Goal: Transaction & Acquisition: Purchase product/service

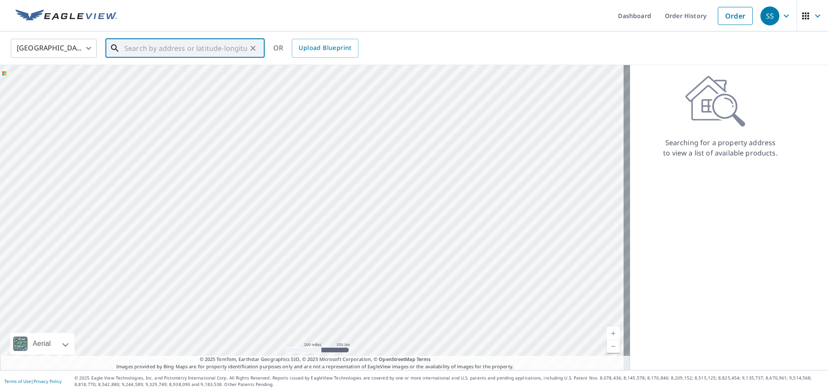
drag, startPoint x: 129, startPoint y: 53, endPoint x: 177, endPoint y: 53, distance: 48.6
click at [129, 52] on input "text" at bounding box center [185, 48] width 123 height 24
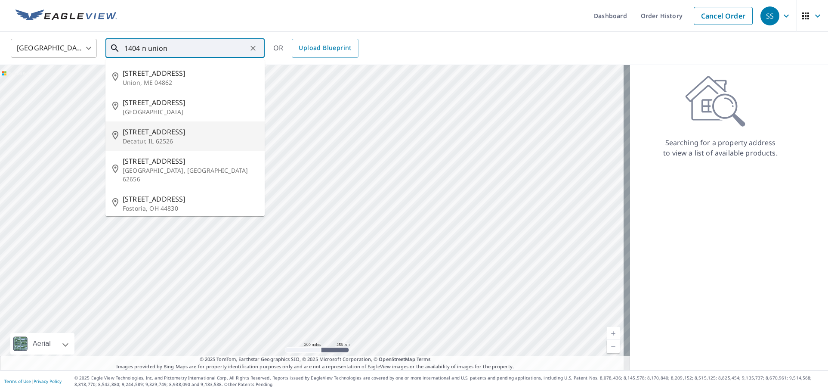
click at [153, 138] on p "Decatur, IL 62526" at bounding box center [190, 141] width 135 height 9
type input "[STREET_ADDRESS]"
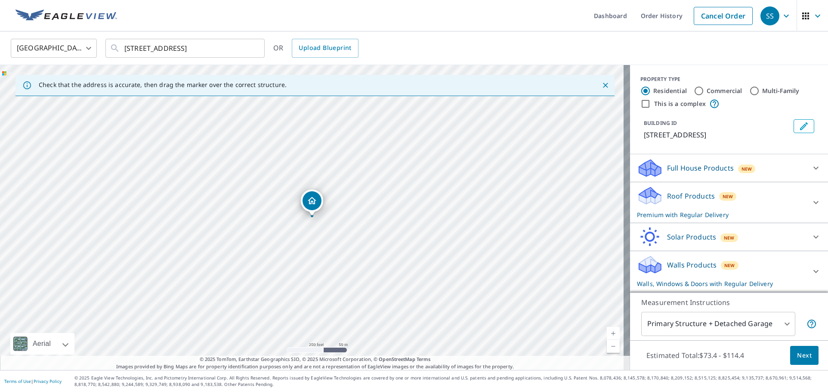
click at [685, 264] on p "Walls Products" at bounding box center [692, 265] width 50 height 10
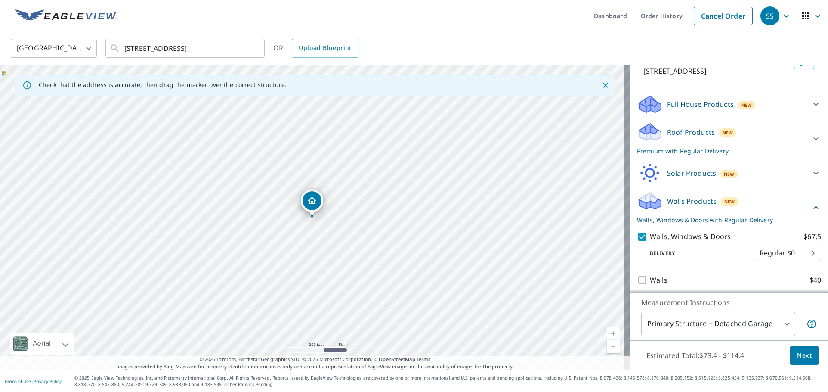
scroll to position [67, 0]
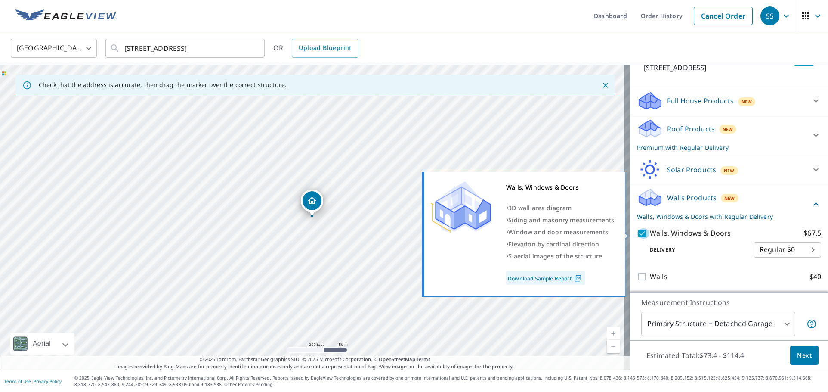
click at [637, 231] on input "Walls, Windows & Doors $67.5" at bounding box center [643, 233] width 13 height 10
checkbox input "false"
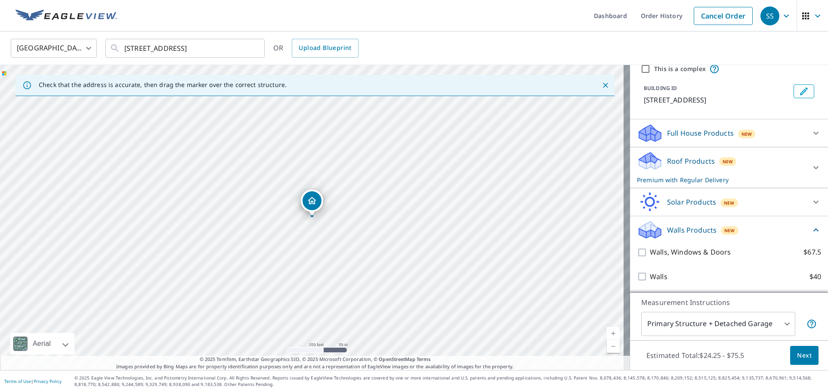
click at [669, 162] on p "Roof Products" at bounding box center [691, 161] width 48 height 10
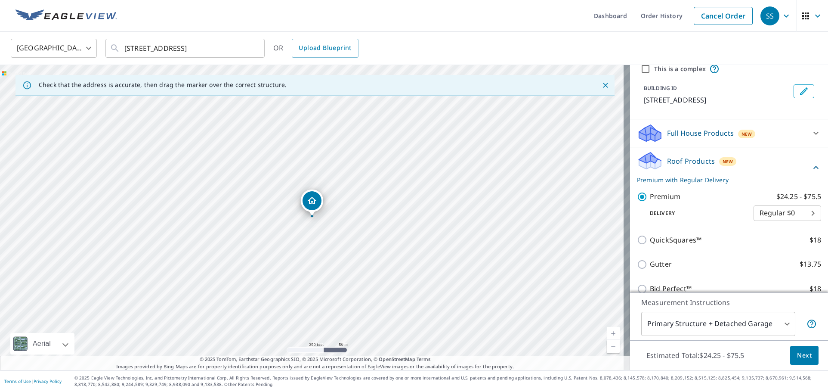
click at [780, 323] on body "SS SS Dashboard Order History Cancel Order SS United States [GEOGRAPHIC_DATA] ​…" at bounding box center [414, 196] width 828 height 392
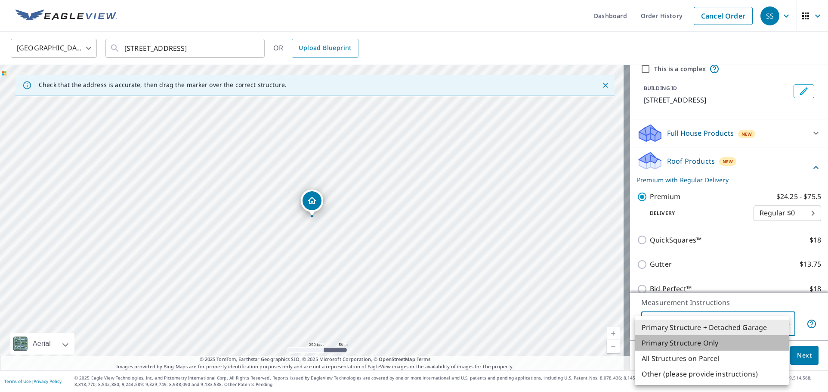
click at [715, 343] on li "Primary Structure Only" at bounding box center [712, 342] width 154 height 15
type input "2"
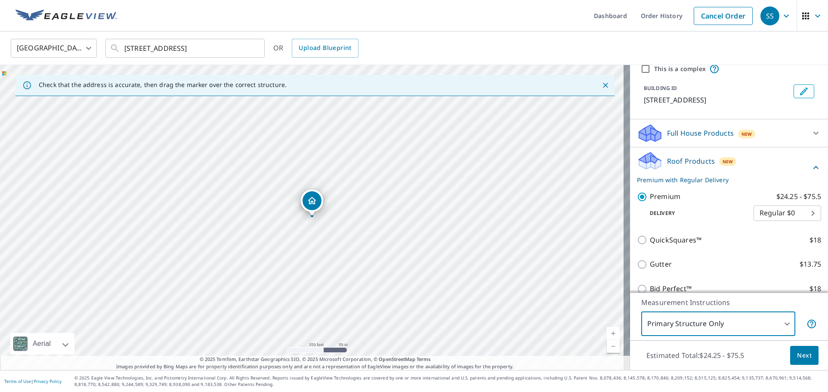
click at [797, 353] on span "Next" at bounding box center [804, 355] width 15 height 11
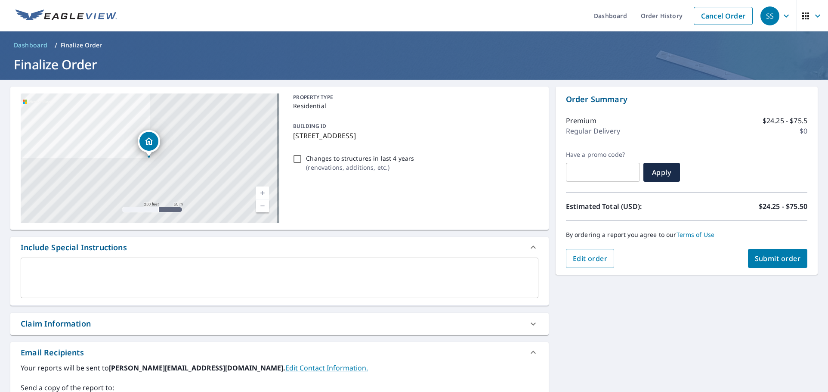
click at [774, 262] on span "Submit order" at bounding box center [778, 258] width 46 height 9
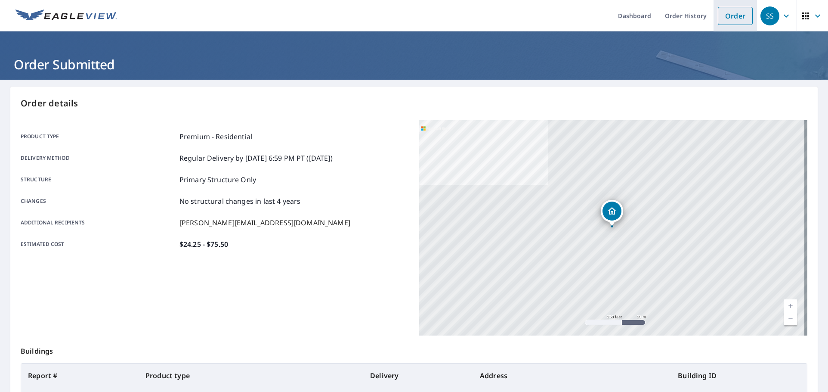
click at [731, 19] on link "Order" at bounding box center [735, 16] width 35 height 18
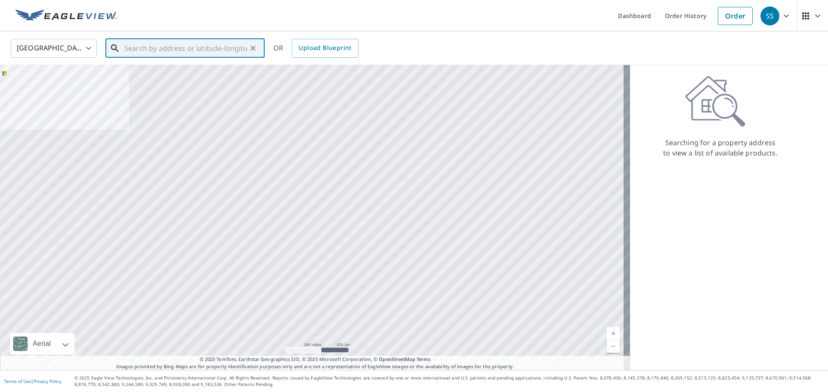
click at [125, 50] on input "text" at bounding box center [185, 48] width 123 height 24
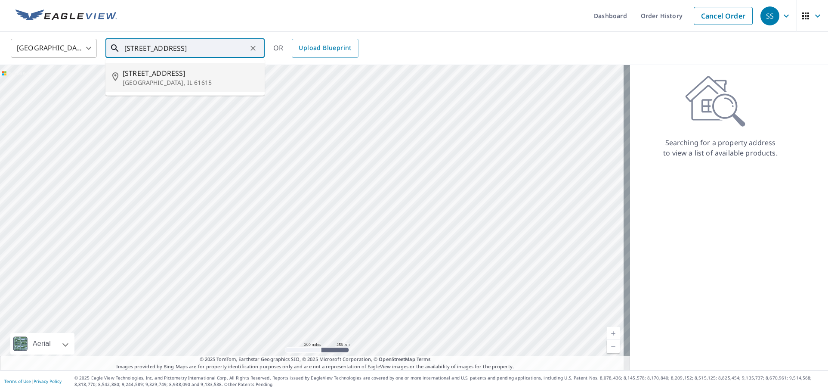
click at [154, 77] on span "[STREET_ADDRESS]" at bounding box center [190, 73] width 135 height 10
type input "[STREET_ADDRESS]"
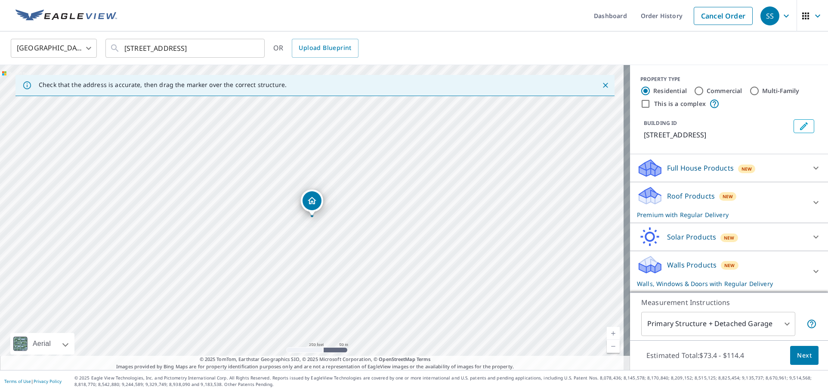
click at [671, 270] on div "Walls Products New Walls, Windows & Doors with Regular Delivery" at bounding box center [721, 271] width 169 height 34
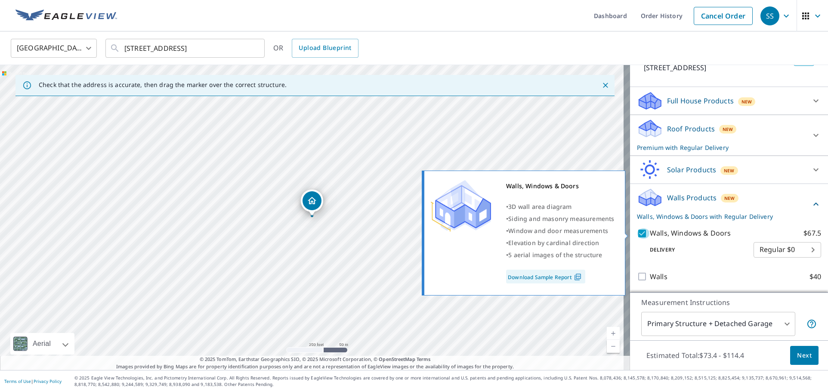
click at [637, 235] on input "Walls, Windows & Doors $67.5" at bounding box center [643, 233] width 13 height 10
checkbox input "false"
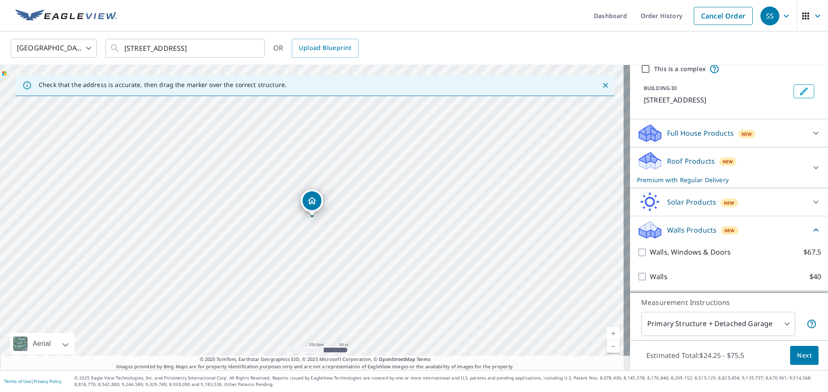
click at [798, 356] on span "Next" at bounding box center [804, 355] width 15 height 11
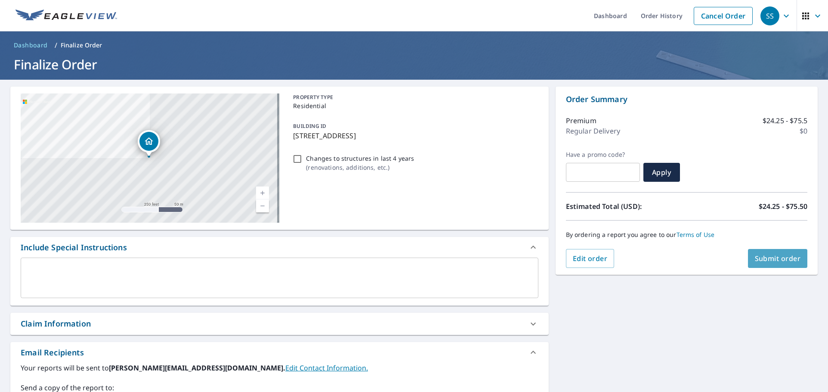
click at [764, 254] on span "Submit order" at bounding box center [778, 258] width 46 height 9
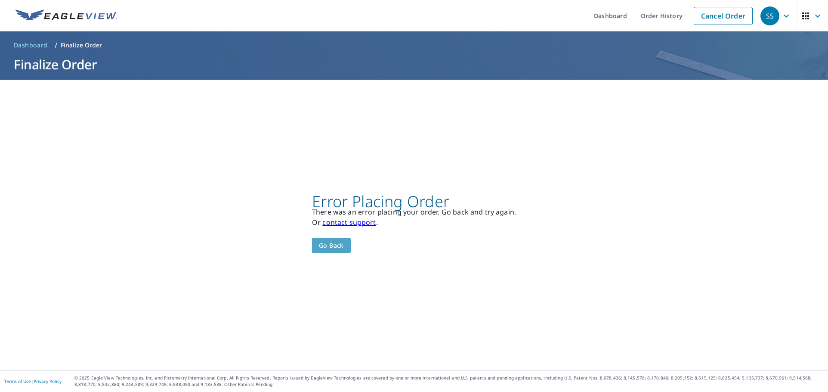
click at [334, 248] on span "Go back" at bounding box center [331, 245] width 25 height 11
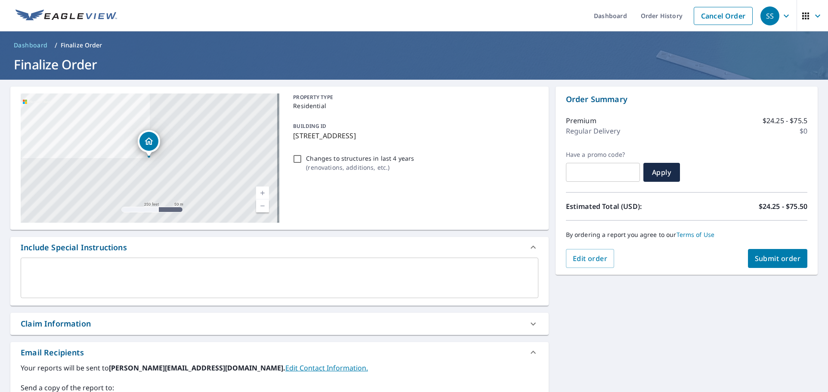
click at [767, 260] on span "Submit order" at bounding box center [778, 258] width 46 height 9
